Goal: Find specific page/section

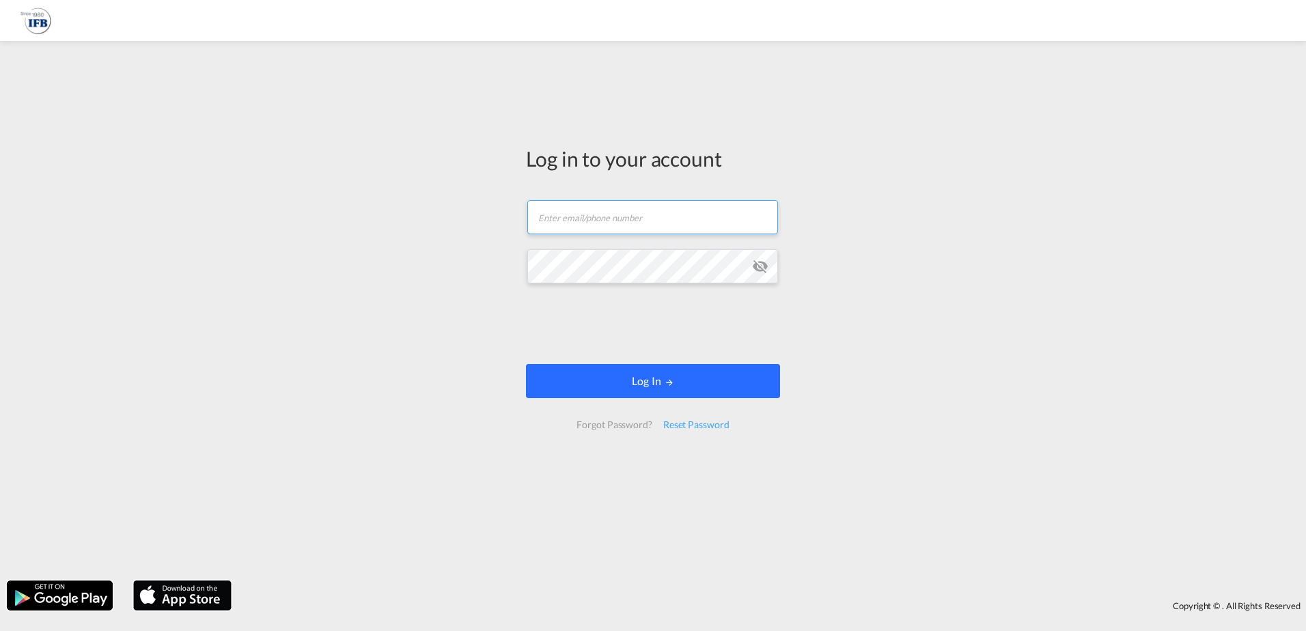
type input "[EMAIL_ADDRESS][PERSON_NAME][DOMAIN_NAME]"
click at [667, 384] on md-icon "LOGIN" at bounding box center [670, 383] width 10 height 10
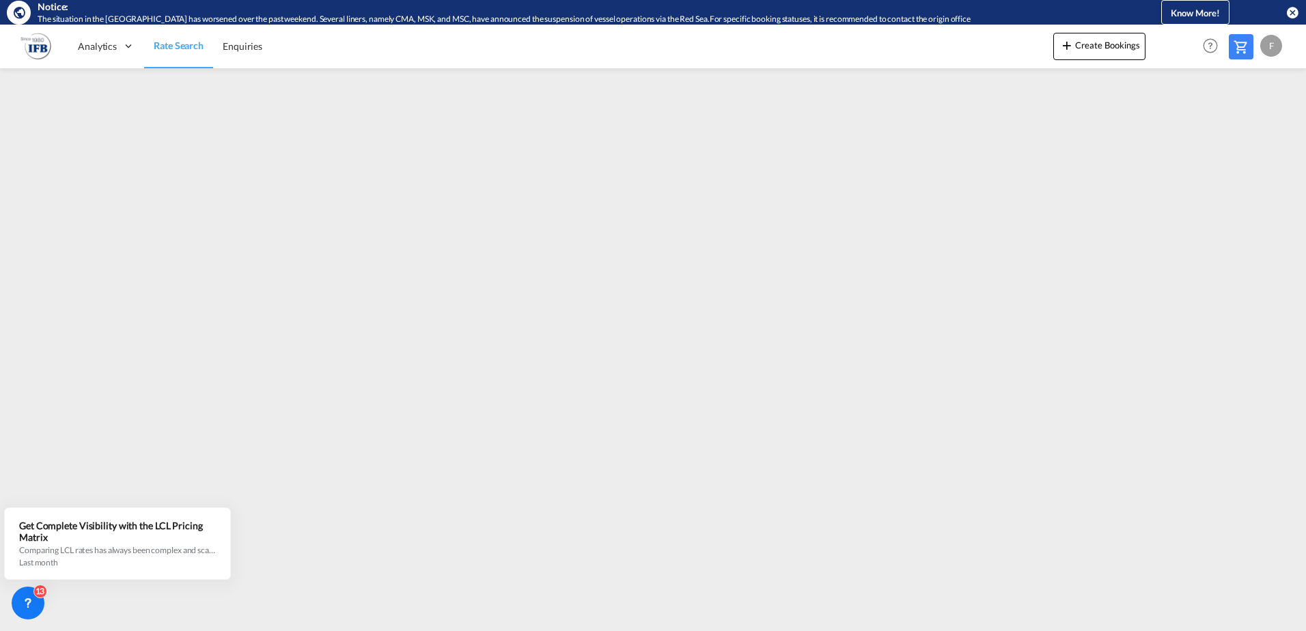
click at [1280, 44] on div "F" at bounding box center [1271, 46] width 22 height 22
click at [1243, 133] on button "Logout" at bounding box center [1255, 128] width 89 height 27
